Goal: Check status: Check status

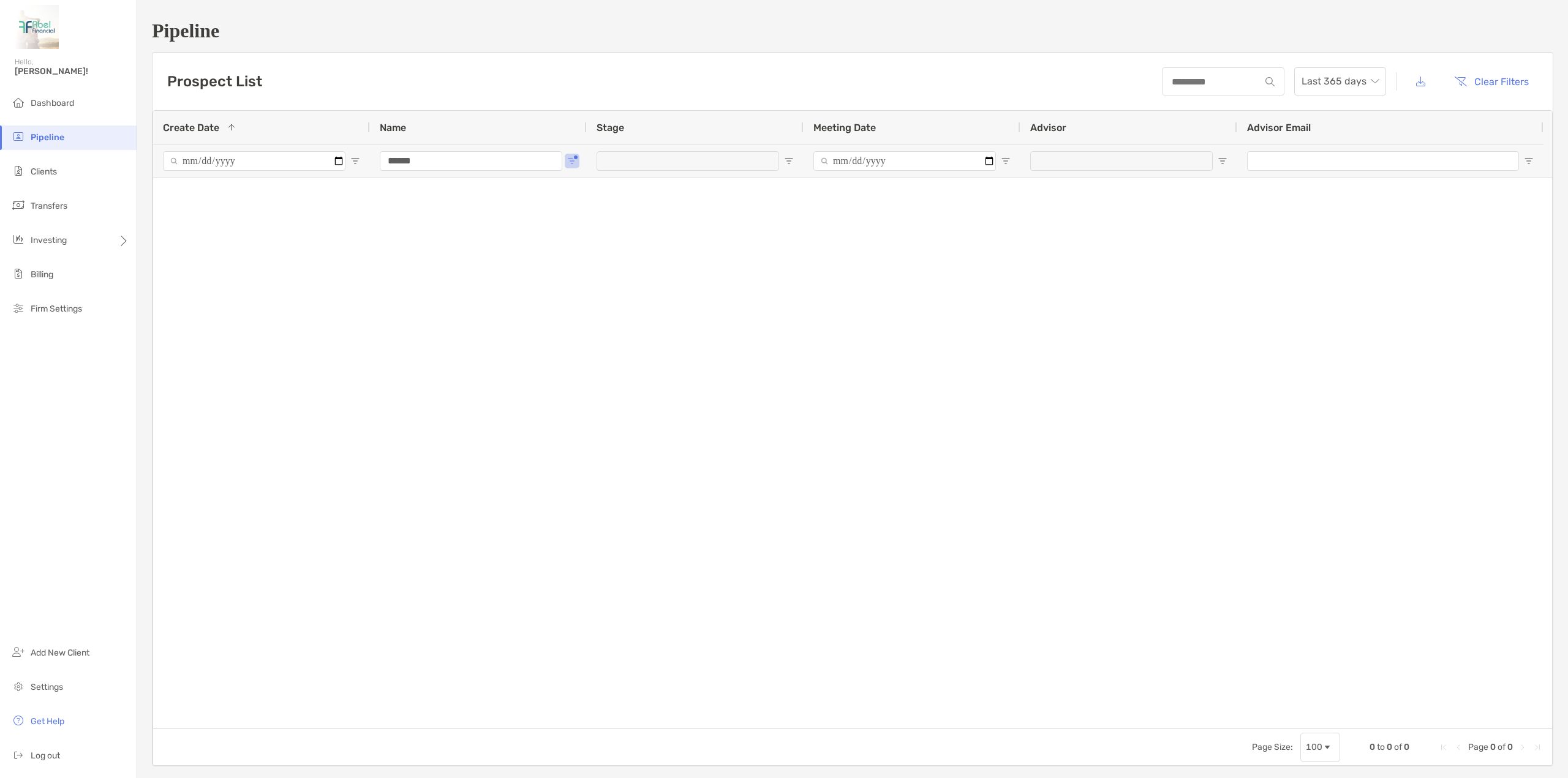
click at [64, 130] on li "Pipeline" at bounding box center [68, 138] width 137 height 25
click at [51, 155] on ul "Dashboard Pipeline Clients Transfers Investing Billing Firm Settings" at bounding box center [68, 211] width 137 height 240
click at [51, 171] on span "Clients" at bounding box center [43, 171] width 26 height 10
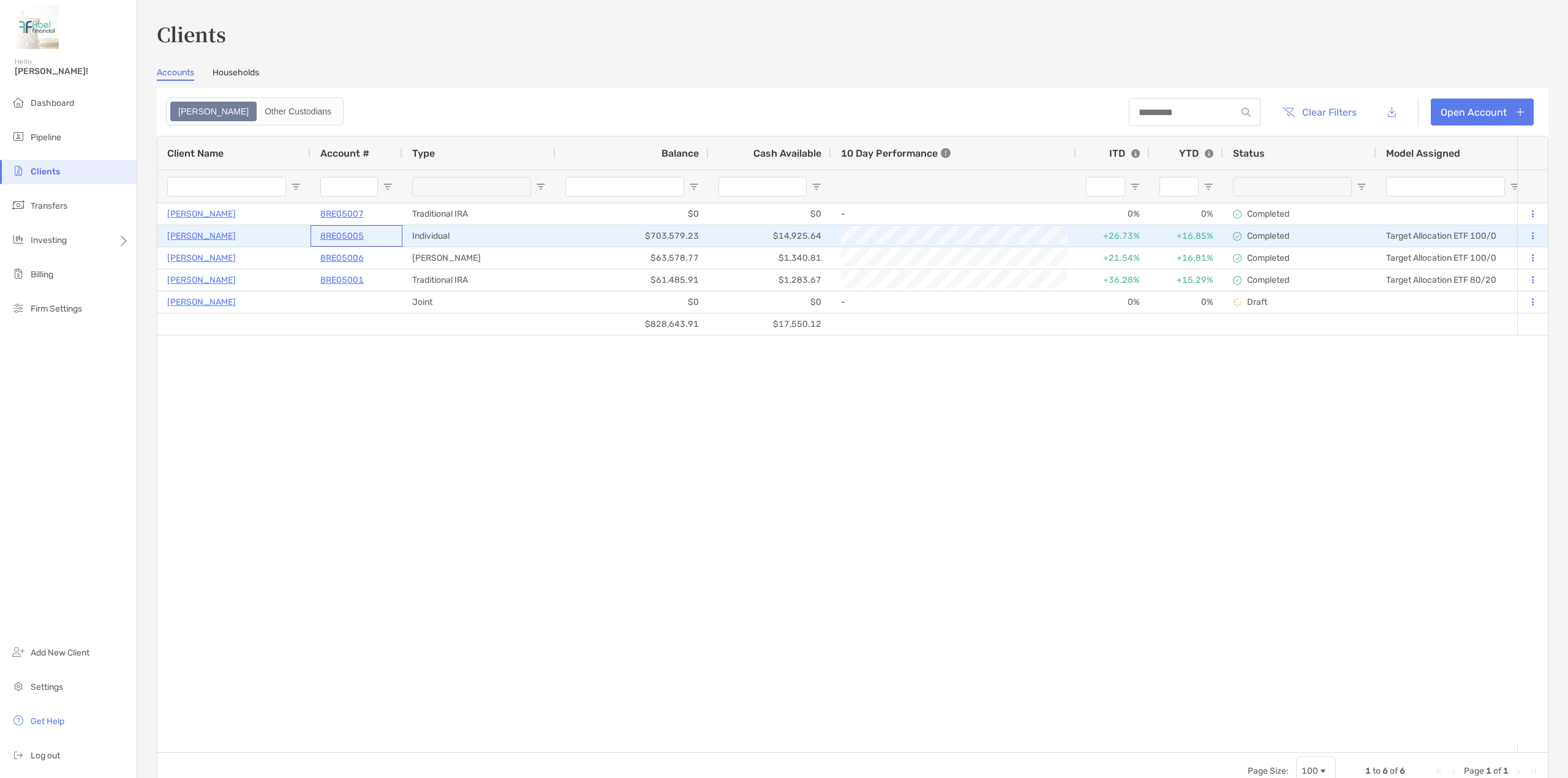
click at [337, 238] on p "8RE05005" at bounding box center [342, 236] width 43 height 15
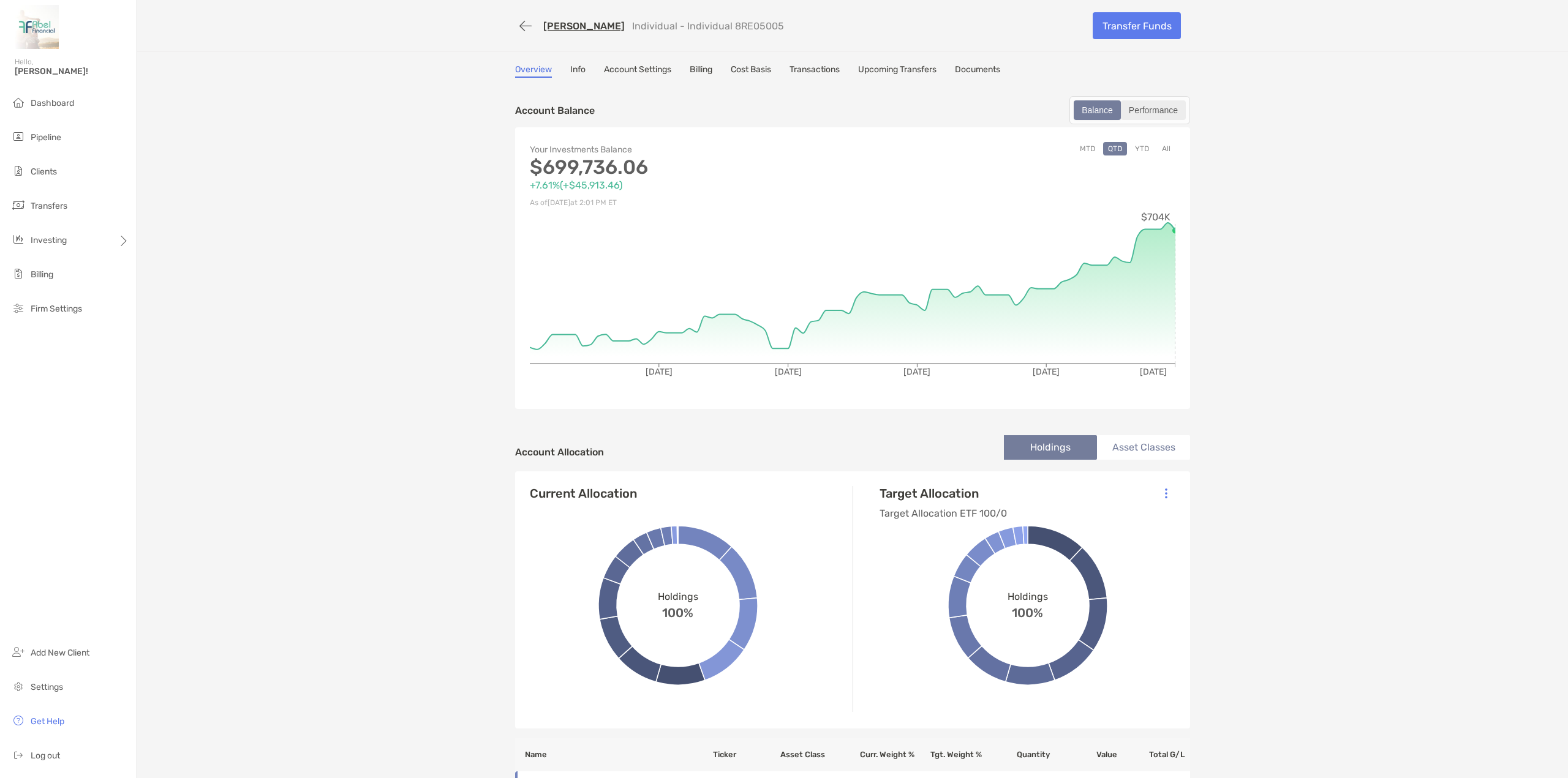
click at [1135, 116] on div "Performance" at bounding box center [1154, 111] width 62 height 17
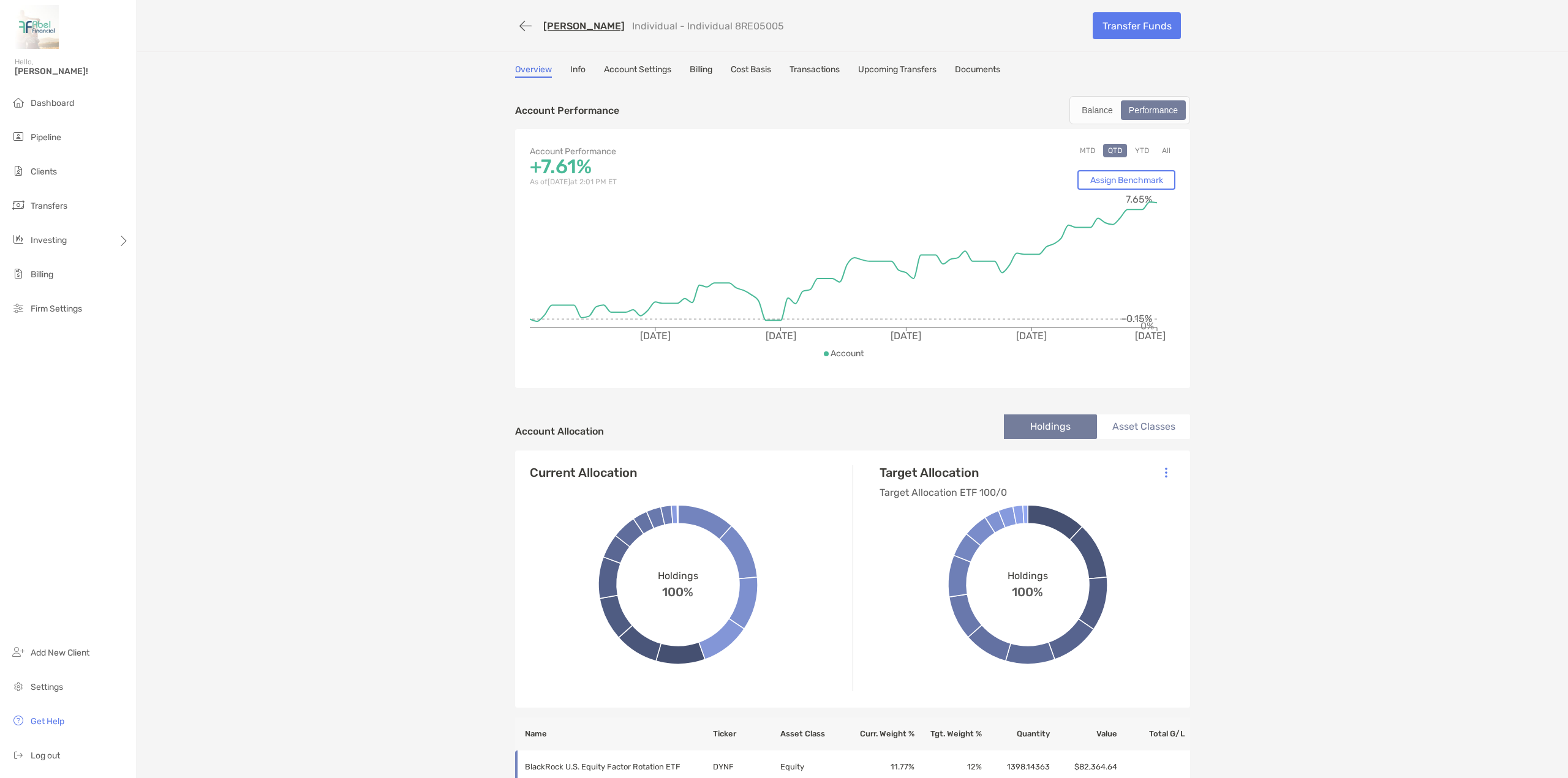
click at [1132, 151] on button "YTD" at bounding box center [1142, 150] width 24 height 14
click at [1099, 107] on div "Balance" at bounding box center [1097, 111] width 45 height 17
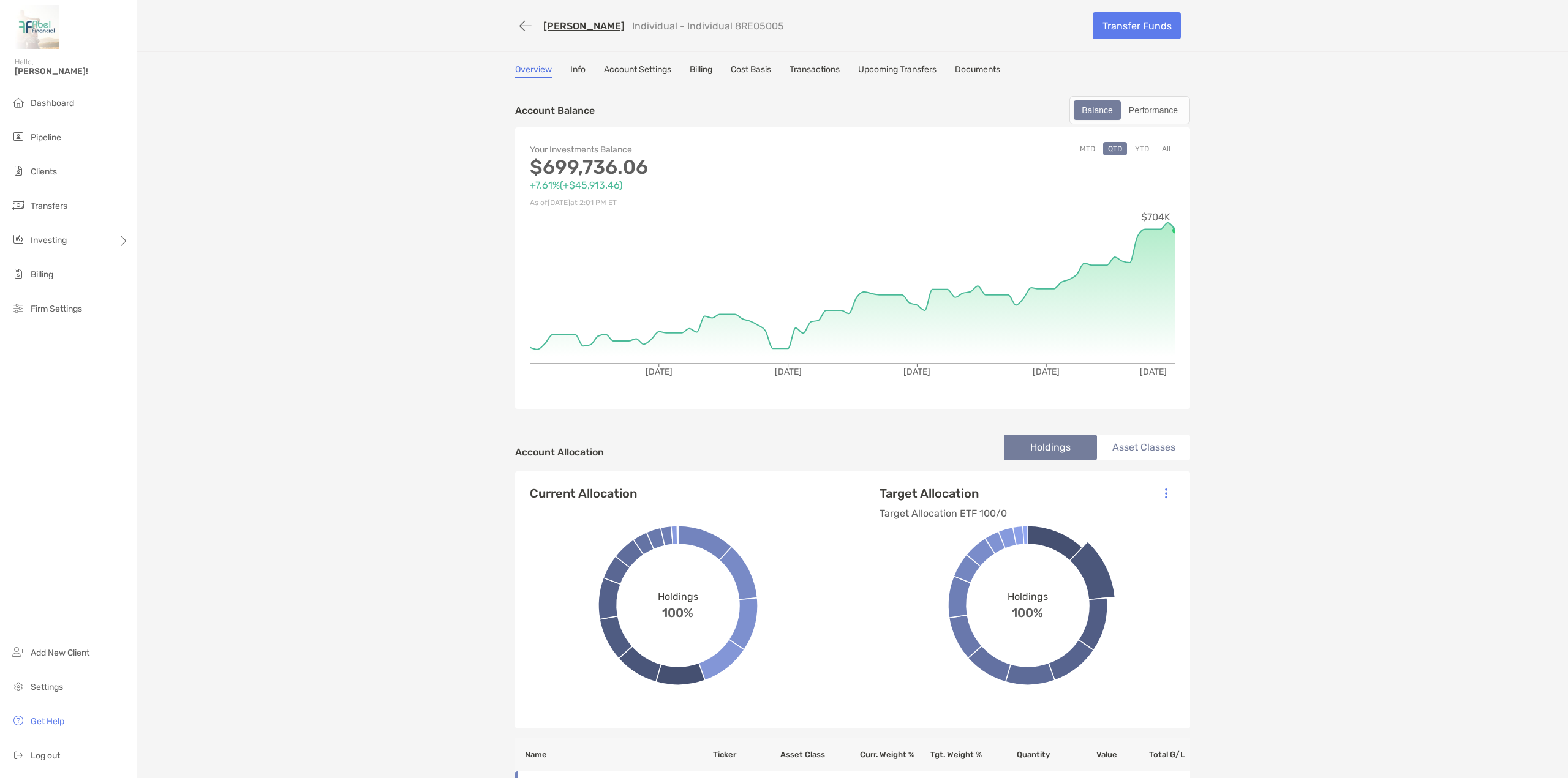
click at [832, 67] on link "Transactions" at bounding box center [814, 71] width 50 height 14
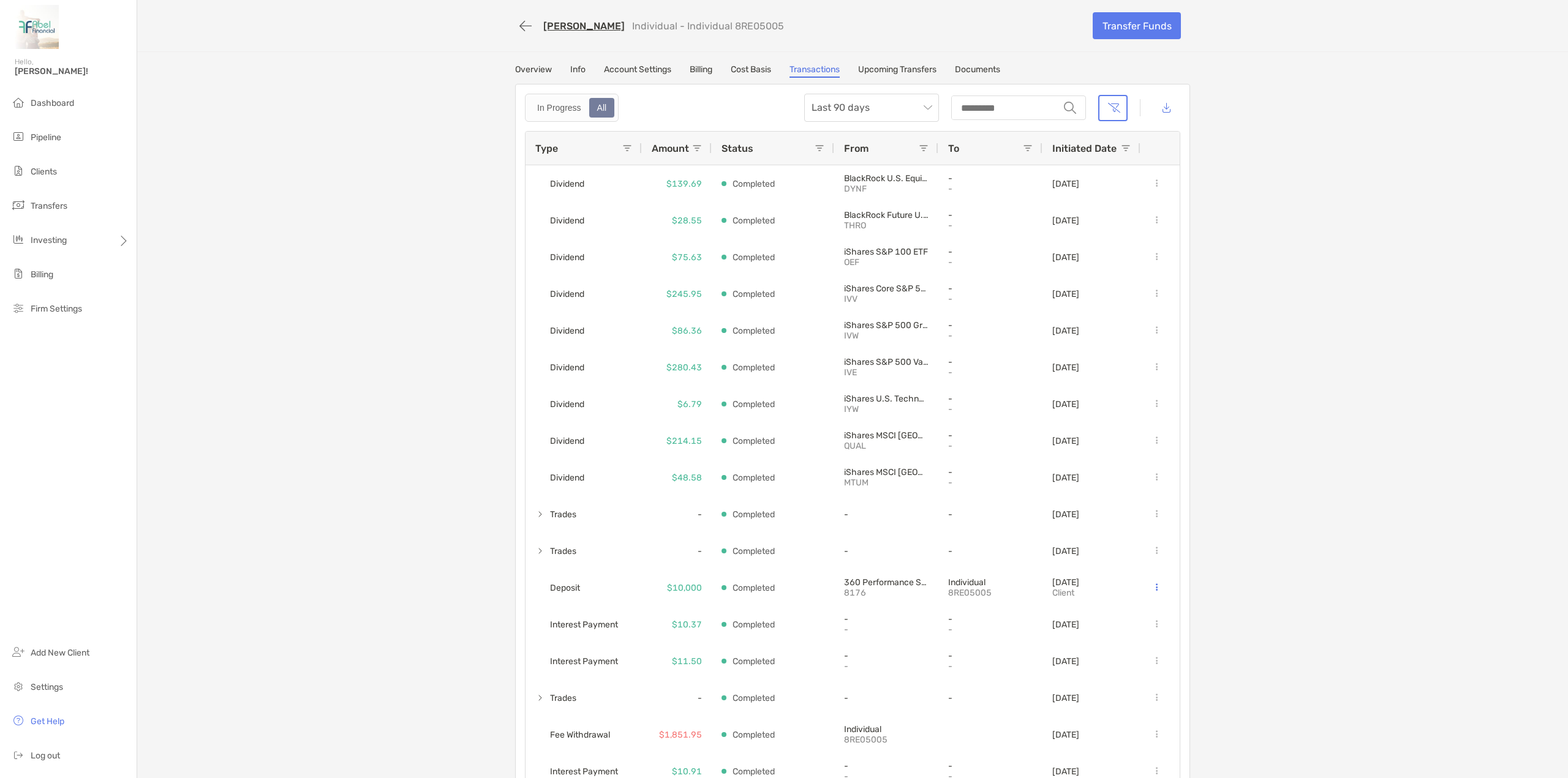
click at [527, 66] on link "Overview" at bounding box center [533, 71] width 37 height 14
